Goal: Information Seeking & Learning: Check status

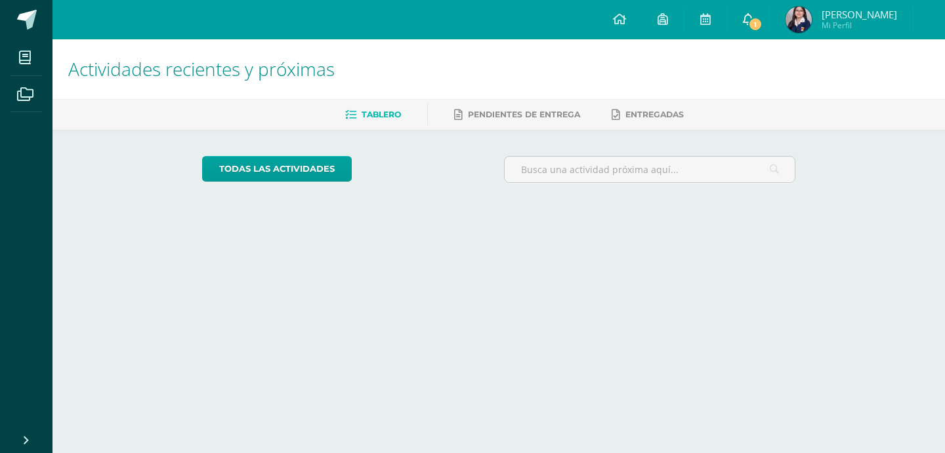
click at [739, 16] on link "1" at bounding box center [748, 19] width 42 height 39
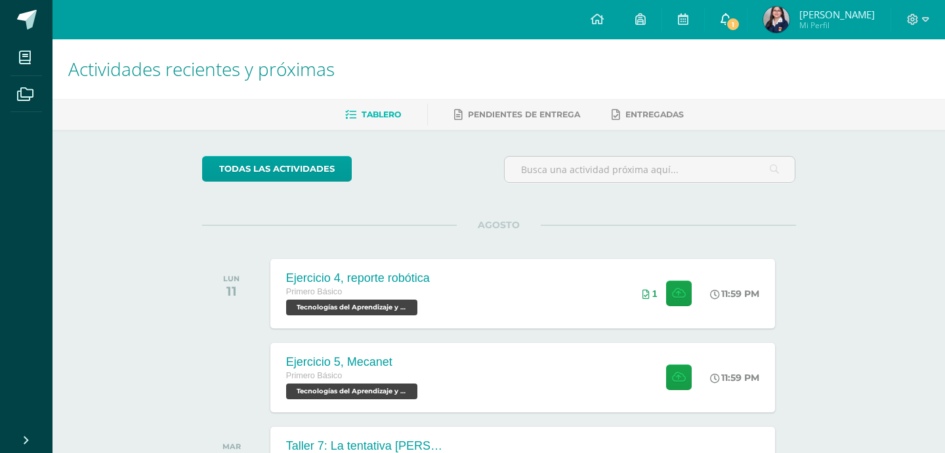
click at [728, 21] on span "1" at bounding box center [733, 24] width 14 height 14
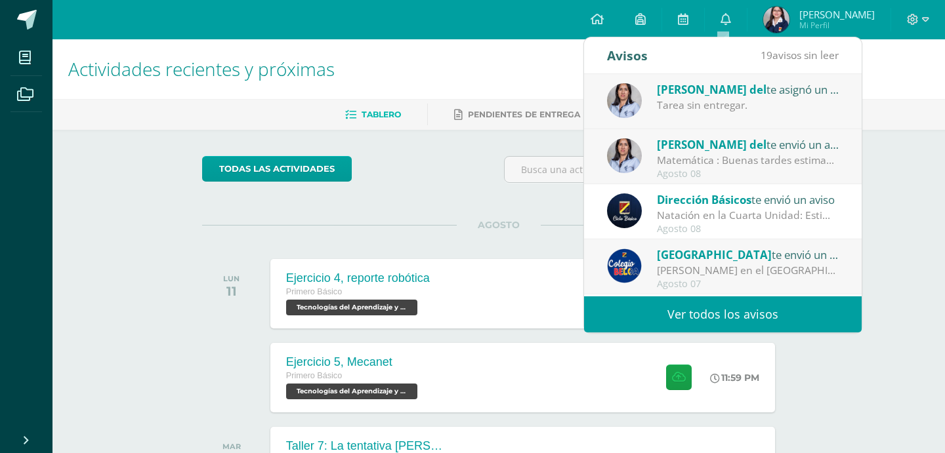
click at [738, 168] on div "Matemática : Buenas tardes estimados Padres de familia, espero que estén muy bi…" at bounding box center [748, 160] width 182 height 15
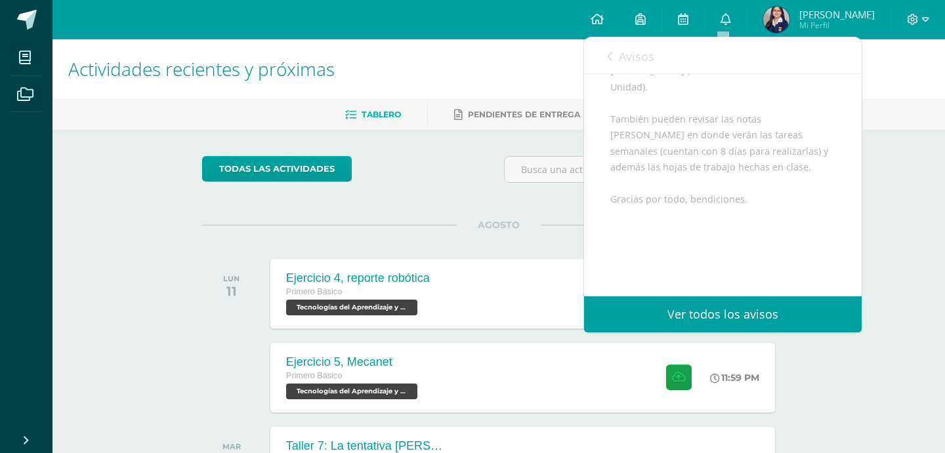
scroll to position [262, 0]
click at [677, 48] on div "Avisos 18 avisos sin leer Avisos" at bounding box center [723, 55] width 278 height 37
click at [659, 47] on div "Avisos 18 avisos sin leer Avisos" at bounding box center [723, 55] width 278 height 37
click at [649, 46] on link "Avisos" at bounding box center [630, 55] width 47 height 37
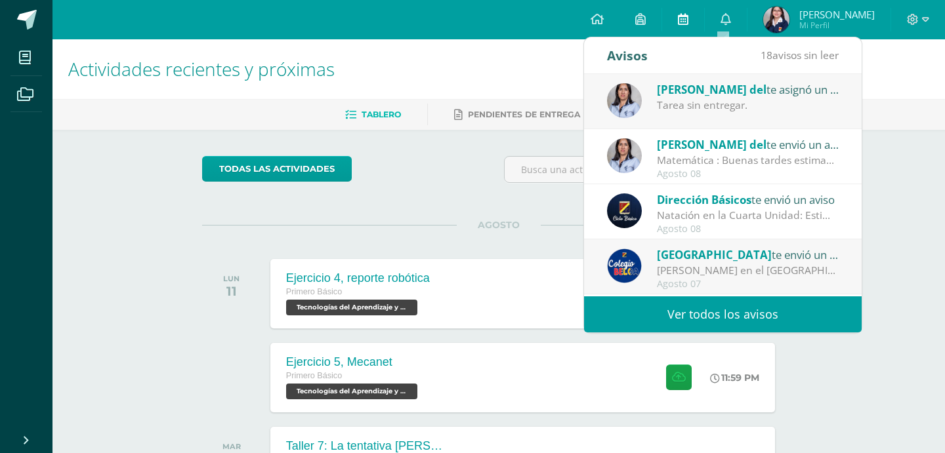
click at [671, 21] on link at bounding box center [683, 19] width 42 height 39
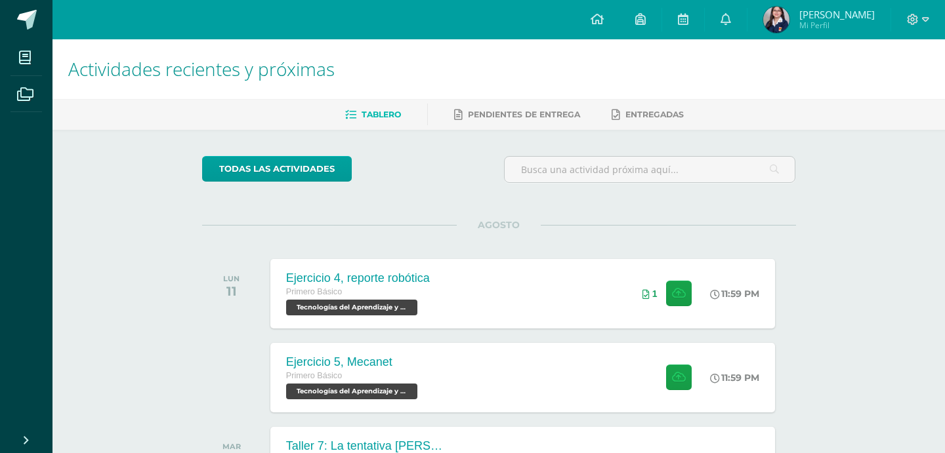
click at [799, 26] on span "Mi Perfil" at bounding box center [836, 25] width 75 height 11
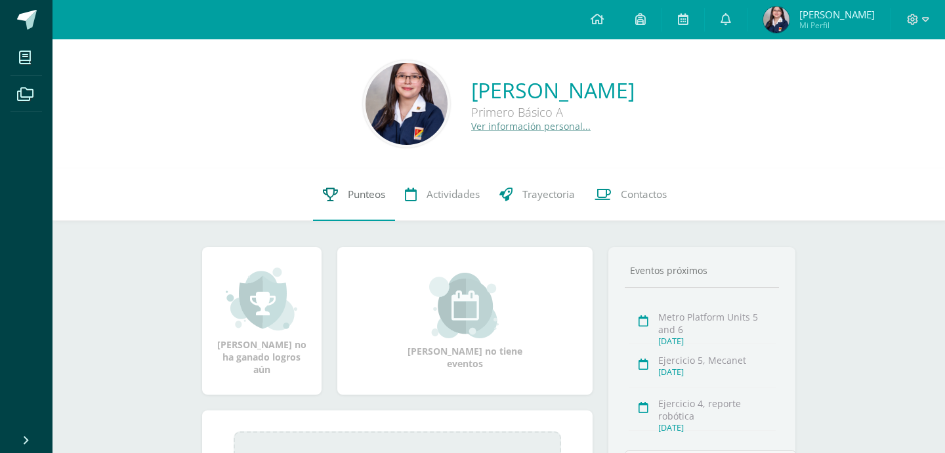
click at [369, 188] on span "Punteos" at bounding box center [366, 195] width 37 height 14
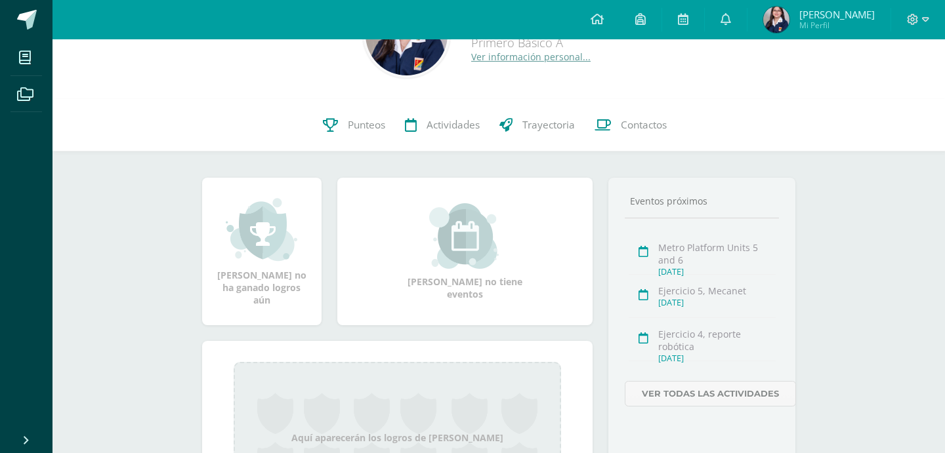
scroll to position [72, 0]
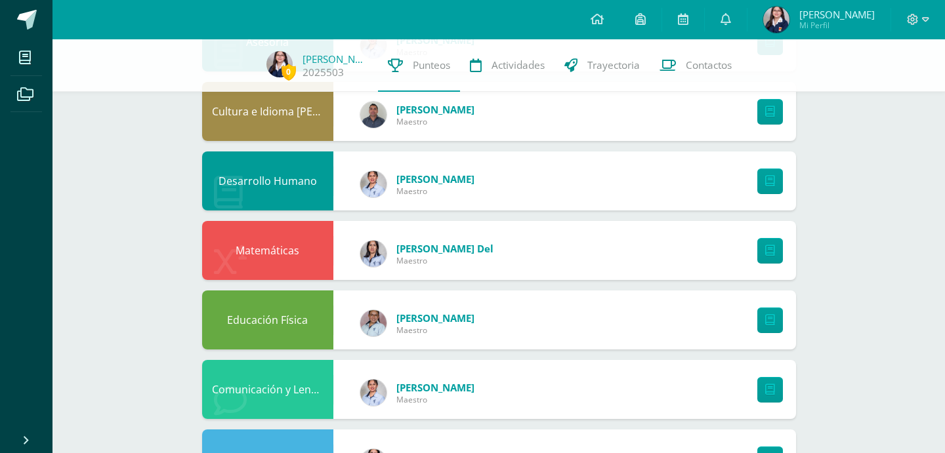
scroll to position [881, 0]
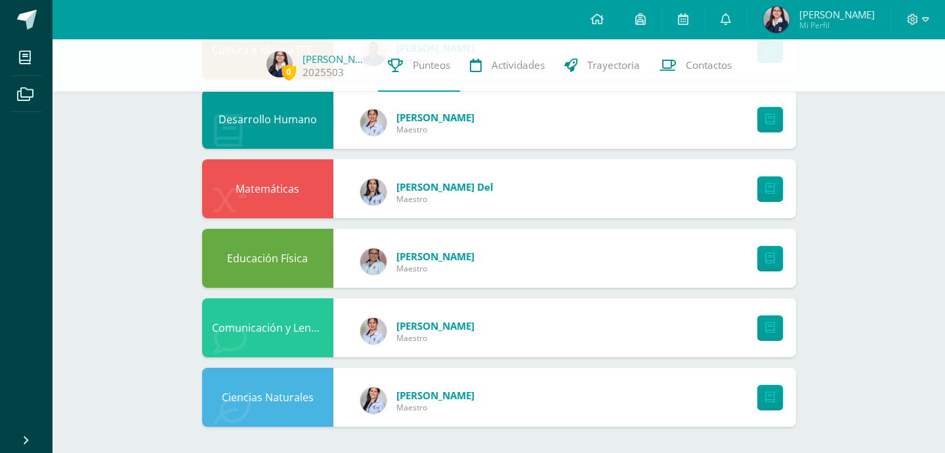
click at [421, 323] on span "Elubia Esquivel" at bounding box center [435, 326] width 78 height 13
click at [480, 303] on div "Elubia Esquivel Maestro" at bounding box center [417, 331] width 140 height 59
click at [474, 262] on span "Wendy González" at bounding box center [435, 256] width 78 height 13
